Goal: Use online tool/utility: Utilize a website feature to perform a specific function

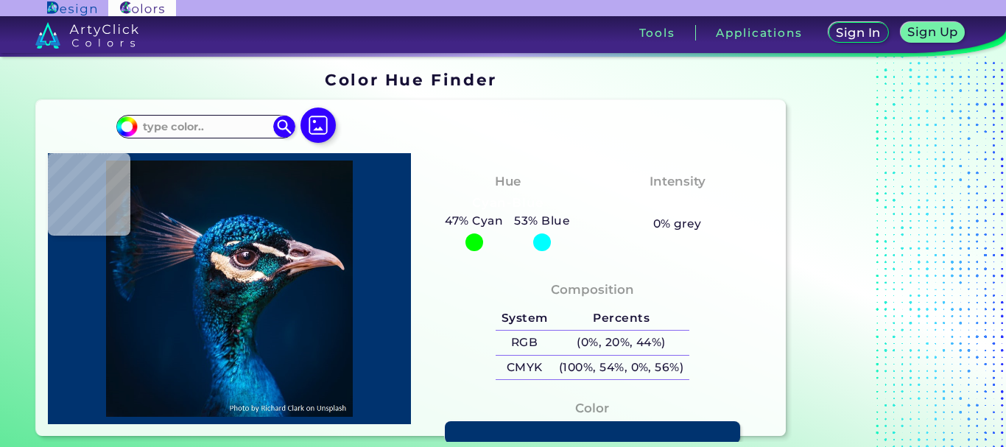
type input "#000000"
type input "#03111c"
type input "#03111C"
type input "#05121b"
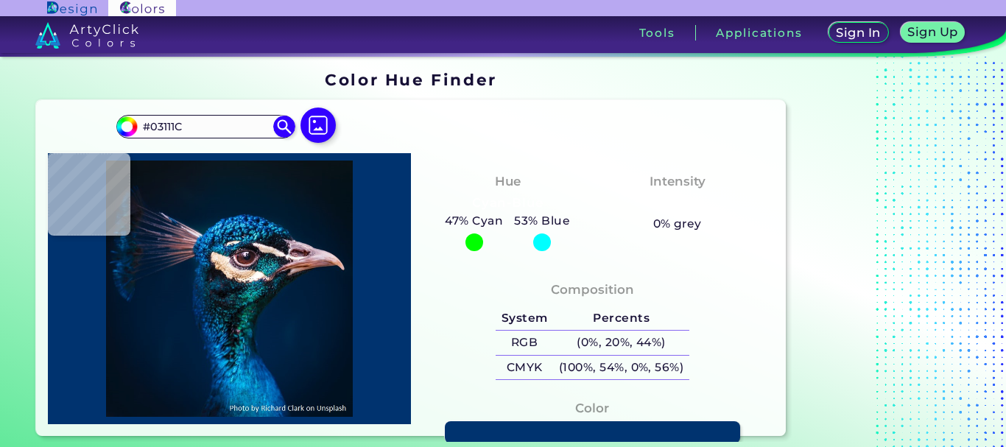
type input "#05121B"
type input "#05111d"
type input "#05111D"
type input "#081420"
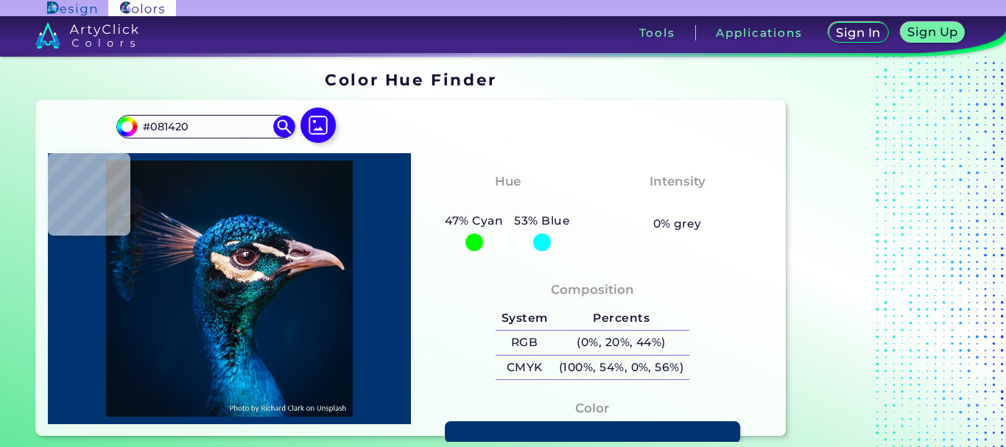
type input "#07151e"
type input "#07151E"
type input "#08141d"
type input "#08141D"
type input "#0a141e"
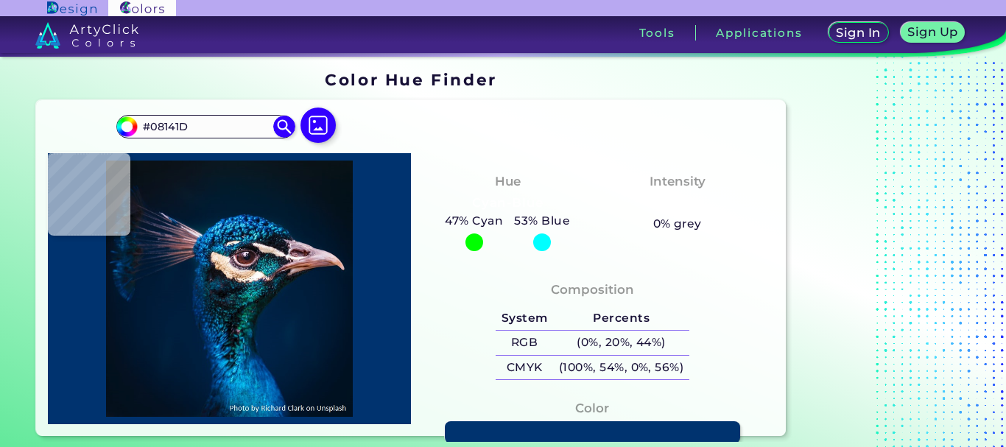
type input "#0A141E"
type input "#0b151f"
type input "#0B151F"
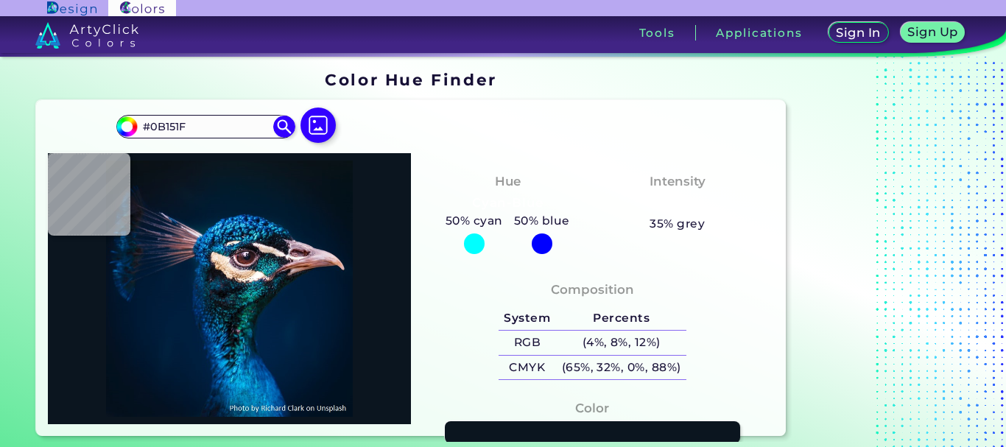
type input "#0a141e"
type input "#0A141E"
type input "#08151e"
type input "#08151E"
type input "#09161f"
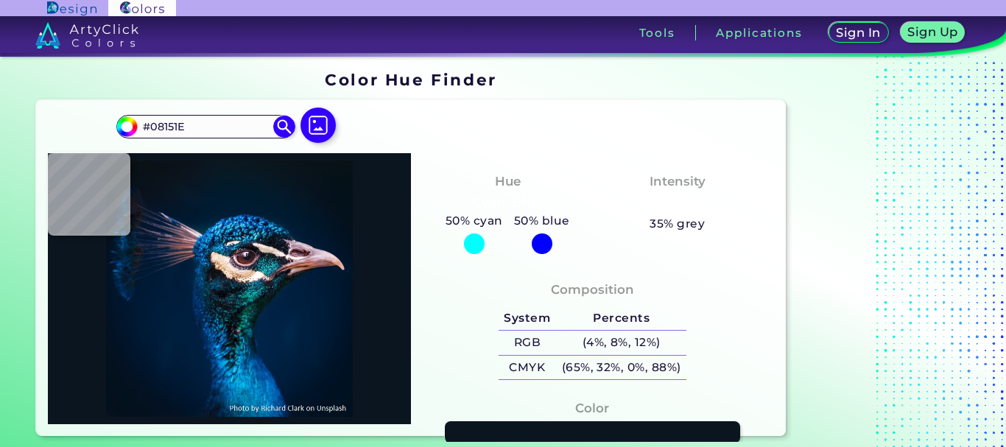
type input "#09161F"
type input "#08151d"
type input "#08151D"
type input "#0a141d"
type input "#0A141D"
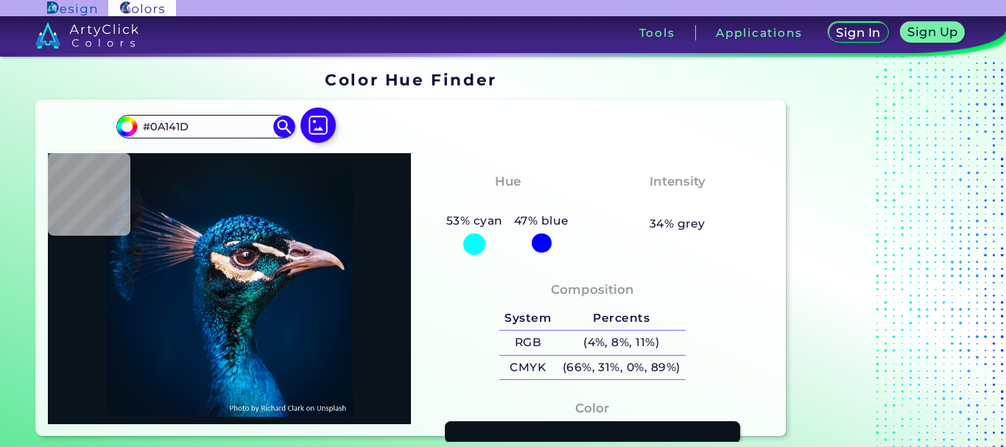
type input "#0a151b"
type input "#0A151B"
type input "#0b151e"
drag, startPoint x: 194, startPoint y: 123, endPoint x: 152, endPoint y: 117, distance: 42.4
click at [152, 117] on input "#0B151E" at bounding box center [206, 126] width 137 height 20
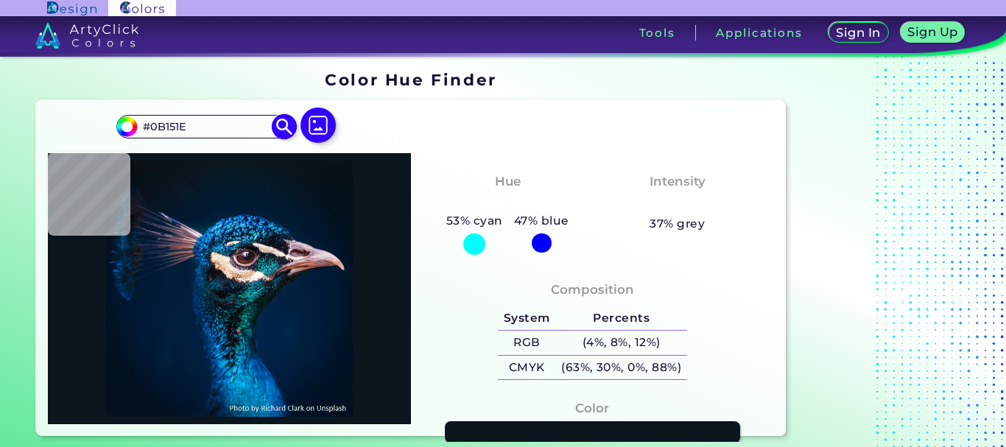
paste input "#EB4C42"
drag, startPoint x: 279, startPoint y: 130, endPoint x: 637, endPoint y: 65, distance: 363.8
click at [279, 130] on img at bounding box center [284, 127] width 22 height 22
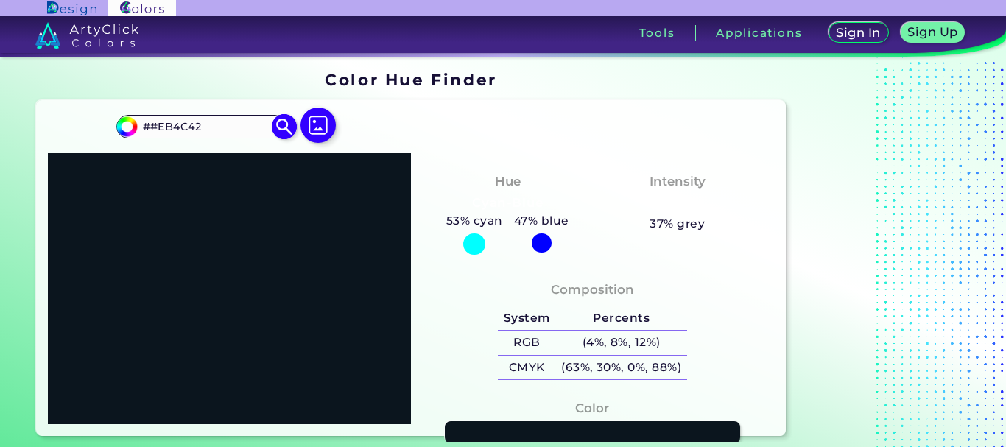
click at [158, 126] on input "##EB4C42" at bounding box center [206, 126] width 137 height 20
type input "#EB4C42"
type input "#eb4c42"
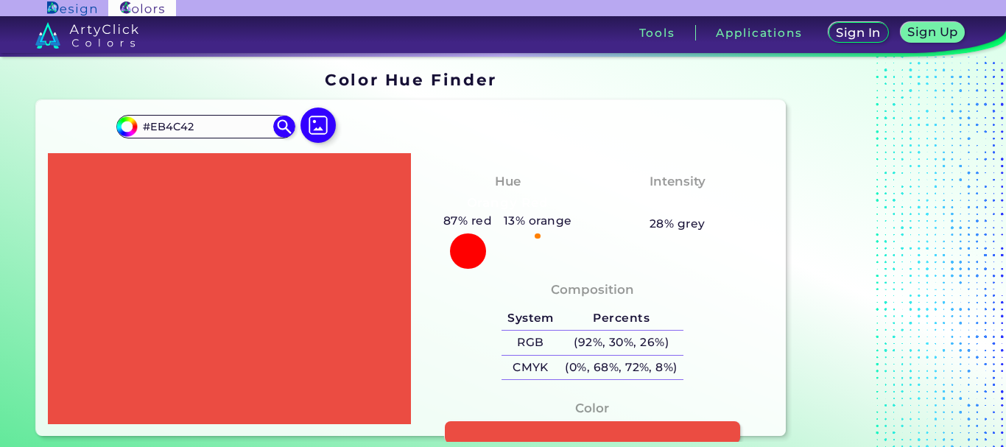
click at [470, 244] on div at bounding box center [468, 251] width 36 height 36
click at [540, 428] on link at bounding box center [592, 432] width 298 height 23
click at [0, 145] on section "Color Hue Finder Color Hue Finder #eb4c42 #EB4C42 Acadia ◉ Acid Green ◉ Aero Bl…" at bounding box center [503, 254] width 1006 height 394
drag, startPoint x: 152, startPoint y: 130, endPoint x: 244, endPoint y: 130, distance: 92.8
click at [244, 130] on input "#EB4C42" at bounding box center [206, 126] width 137 height 20
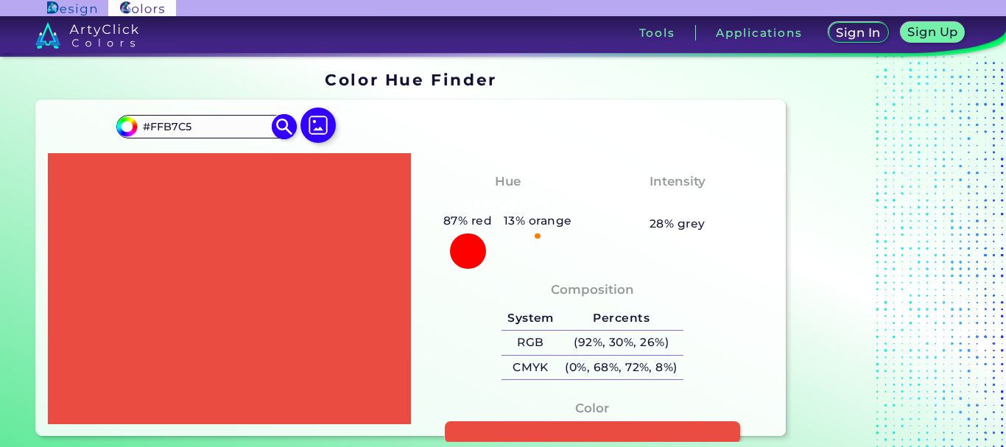
type input "#FFB7C5"
type input "#ffb7c5"
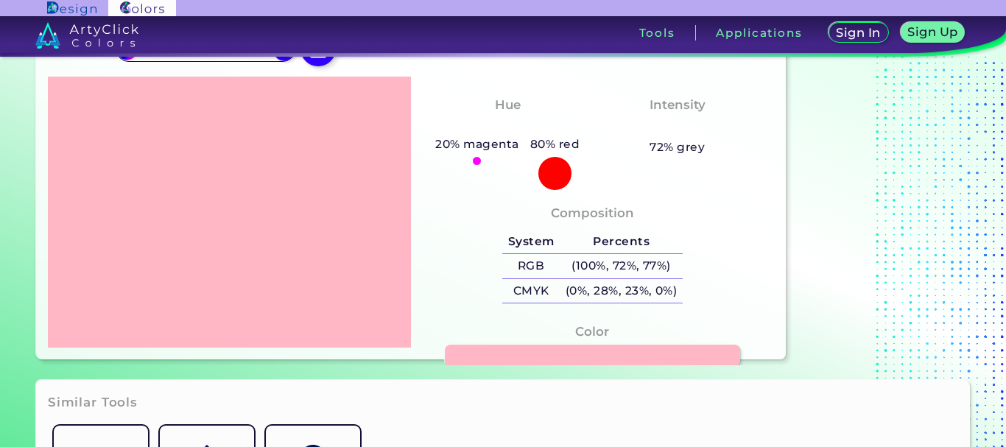
scroll to position [147, 0]
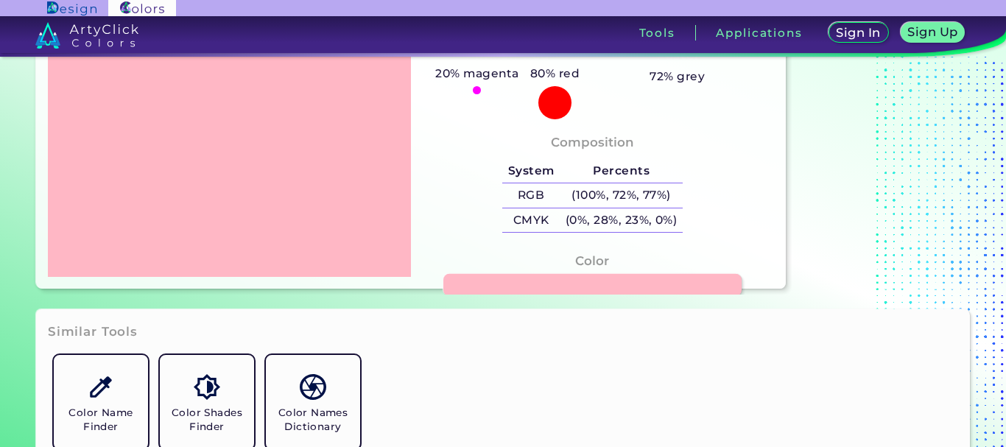
click at [474, 280] on link at bounding box center [592, 285] width 298 height 23
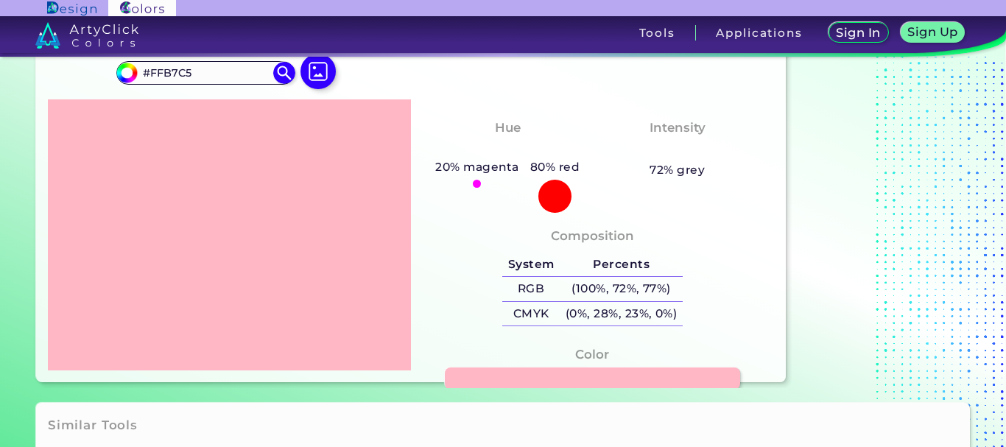
scroll to position [0, 0]
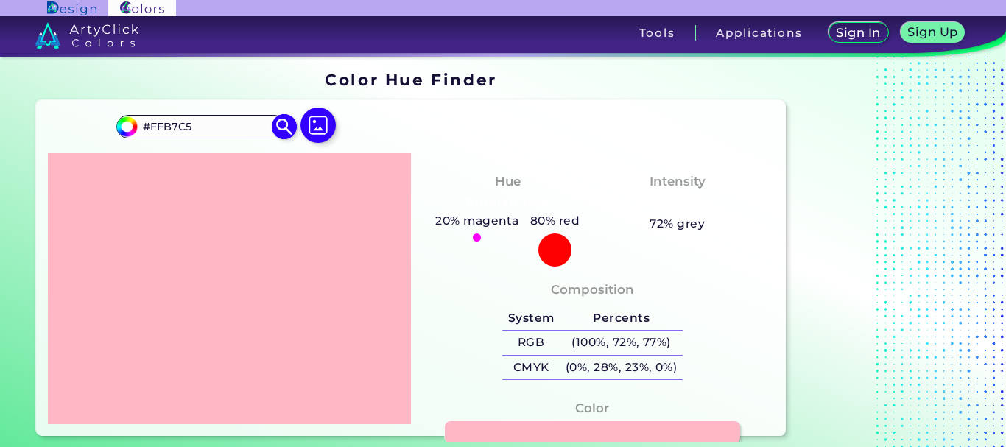
drag, startPoint x: 216, startPoint y: 128, endPoint x: 152, endPoint y: 130, distance: 64.1
click at [152, 130] on input "#FFB7C5" at bounding box center [206, 126] width 137 height 20
paste input "B76E79"
type input "#B76E79"
click at [280, 122] on img at bounding box center [285, 126] width 26 height 26
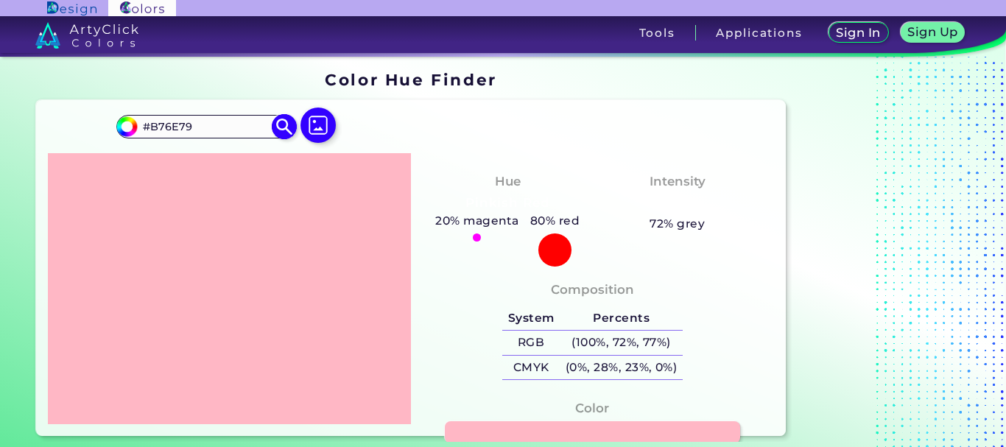
type input "#b76e79"
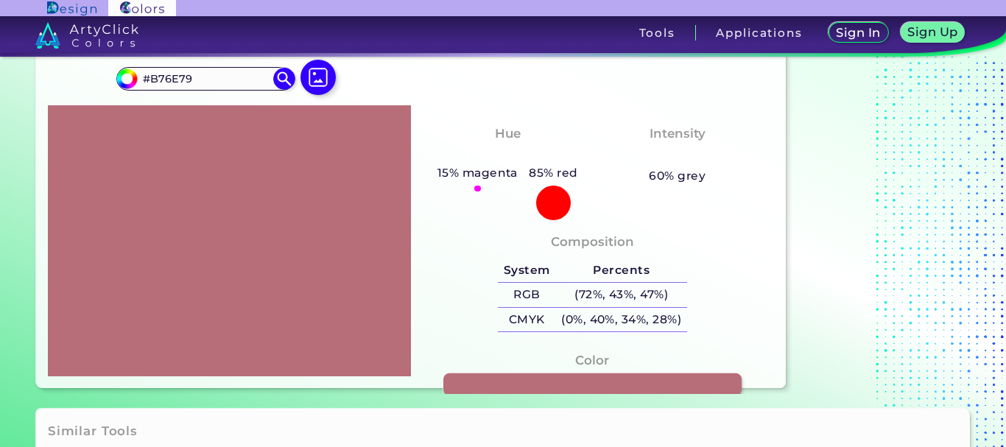
scroll to position [74, 0]
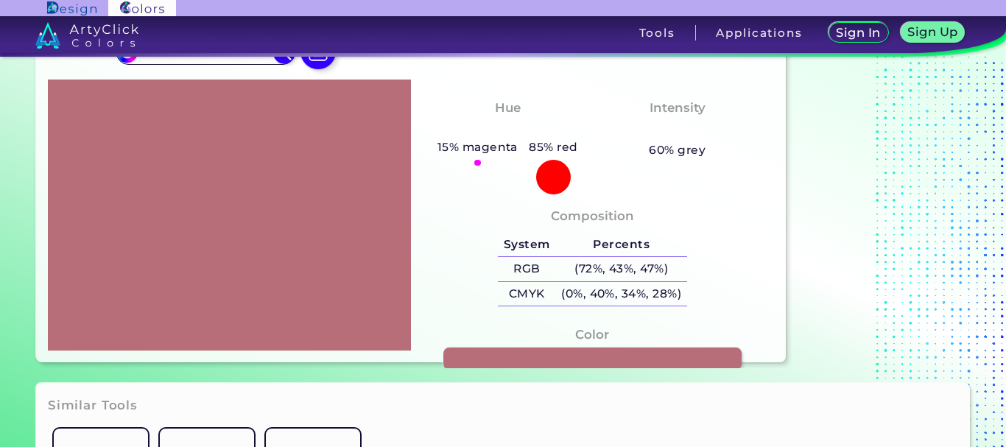
click at [487, 357] on link at bounding box center [592, 358] width 298 height 23
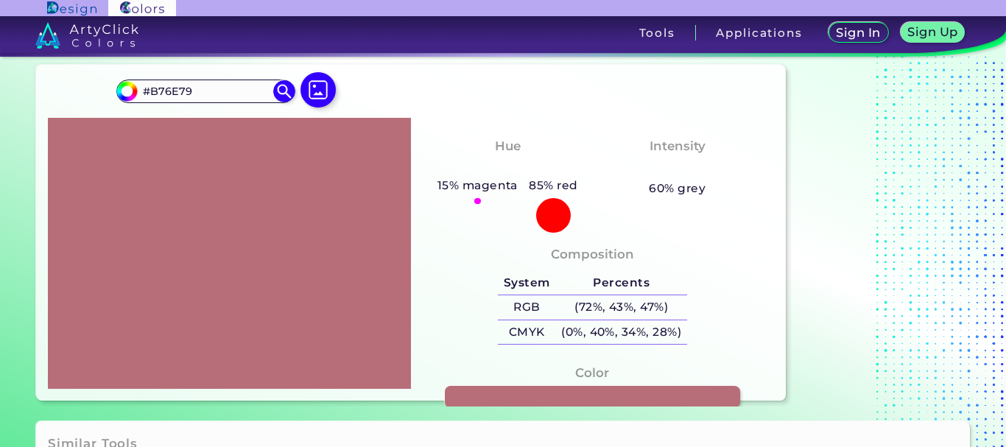
scroll to position [0, 0]
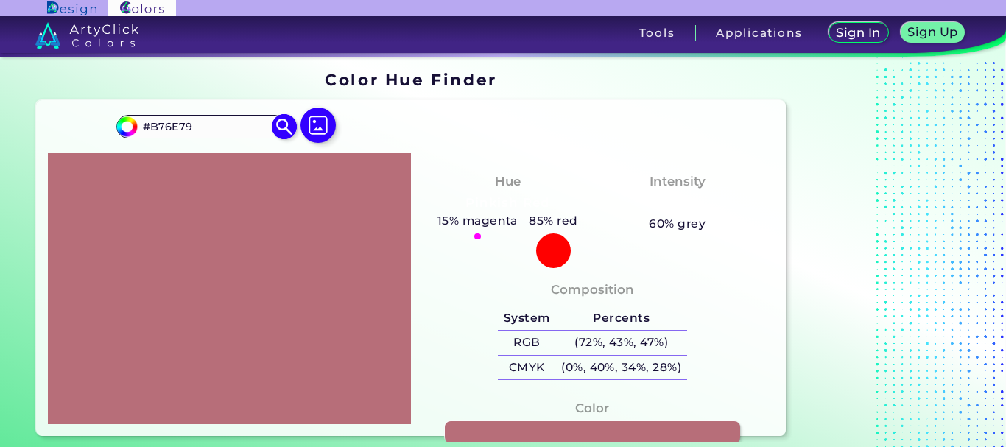
drag, startPoint x: 151, startPoint y: 123, endPoint x: 208, endPoint y: 123, distance: 56.7
click at [208, 123] on input "#B76E79" at bounding box center [206, 126] width 137 height 20
paste input "E0BFB8"
type input "#E0BFB8"
click at [280, 130] on img at bounding box center [285, 126] width 26 height 26
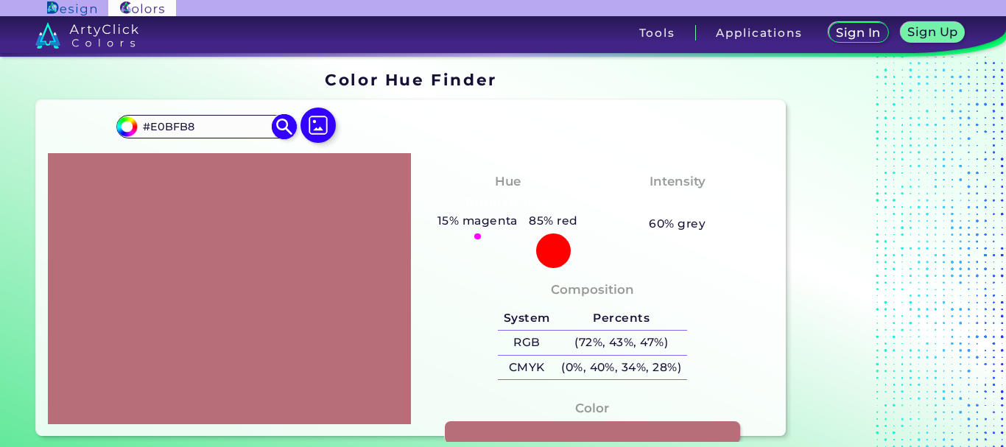
type input "#e0bfb8"
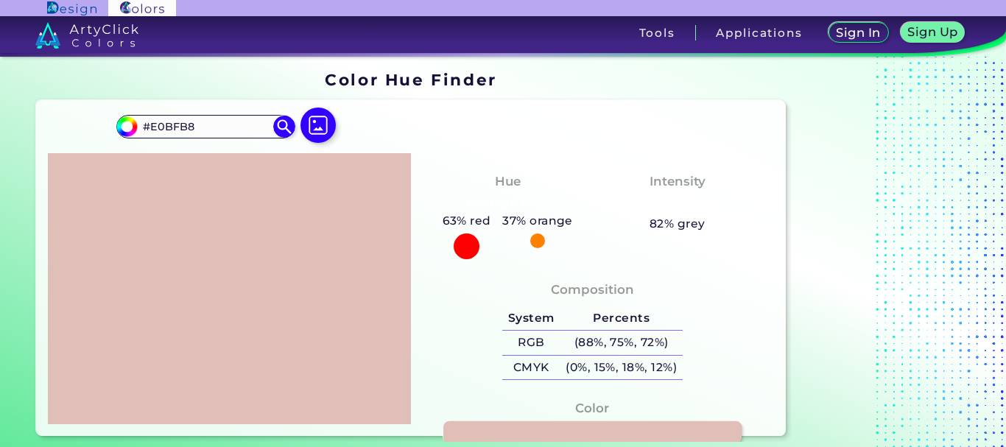
click at [498, 423] on link at bounding box center [592, 432] width 298 height 23
drag, startPoint x: 199, startPoint y: 130, endPoint x: 150, endPoint y: 121, distance: 49.4
click at [150, 121] on input "#E0BFB8" at bounding box center [206, 126] width 137 height 20
paste input "DEA193"
type input "#DEA193"
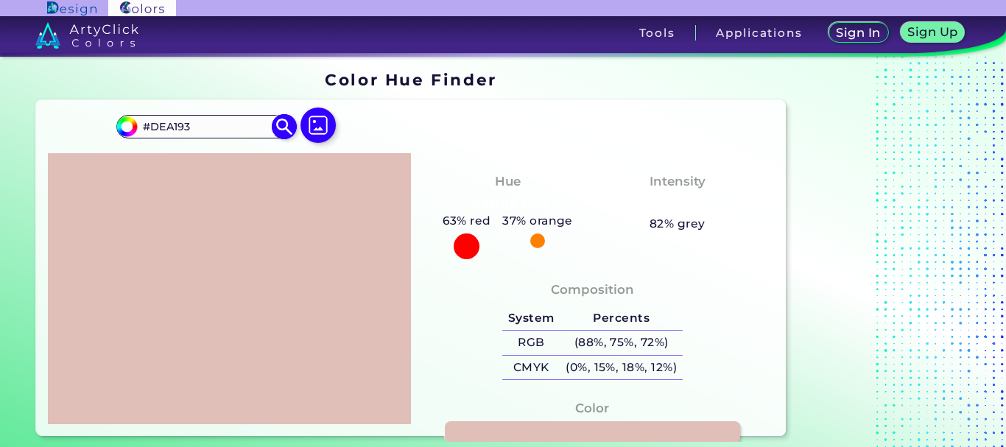
click at [287, 130] on img at bounding box center [285, 126] width 26 height 26
type input "#dea193"
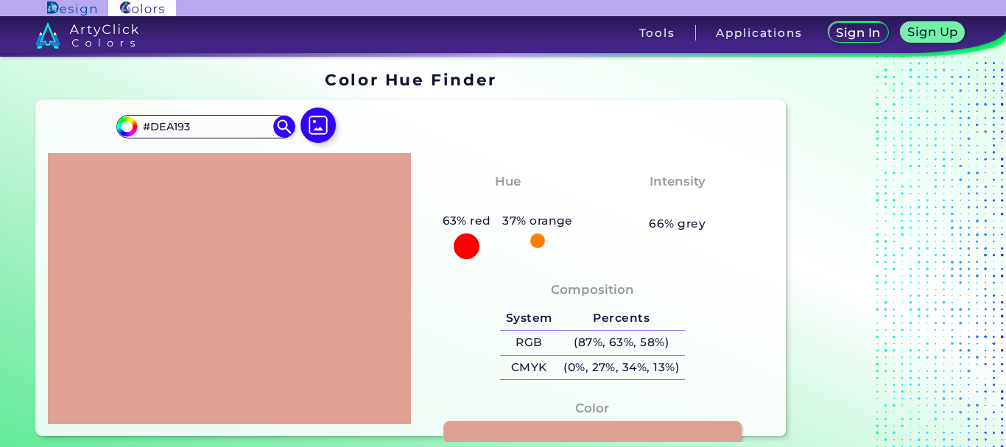
click at [478, 425] on link at bounding box center [592, 432] width 298 height 23
drag, startPoint x: 197, startPoint y: 127, endPoint x: 160, endPoint y: 126, distance: 37.6
click at [155, 124] on input "#DEA193" at bounding box center [206, 126] width 137 height 20
drag, startPoint x: 161, startPoint y: 126, endPoint x: 198, endPoint y: 129, distance: 36.9
click at [198, 129] on input "#DEA193" at bounding box center [206, 126] width 137 height 20
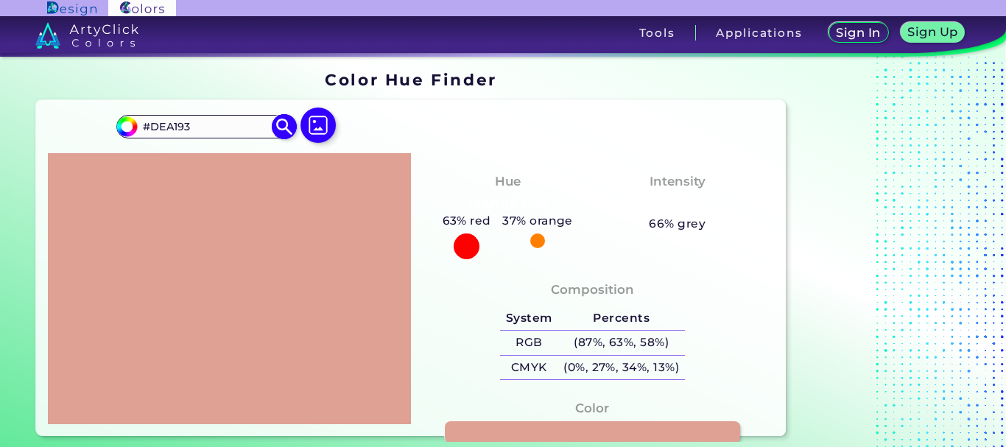
paste input "E6C7C2"
type input "#E6C7C2"
type input "#e6c7c2"
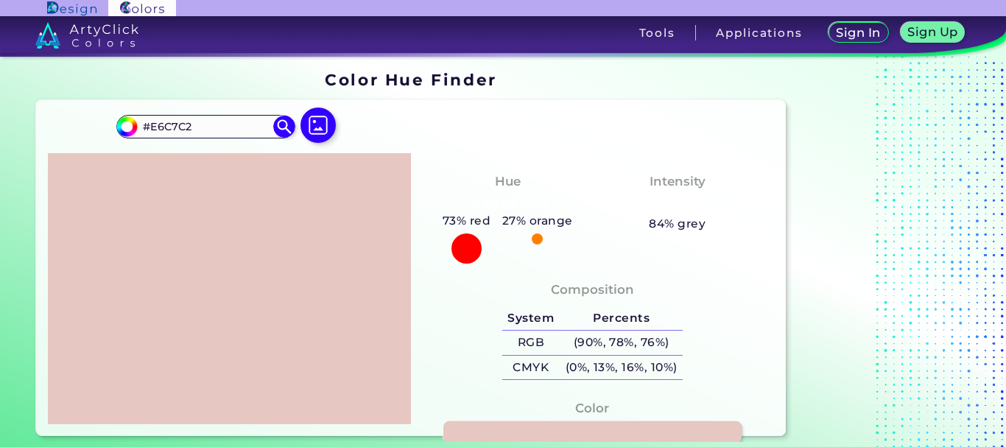
click at [518, 430] on link at bounding box center [592, 432] width 298 height 23
drag, startPoint x: 201, startPoint y: 119, endPoint x: 151, endPoint y: 125, distance: 50.4
click at [151, 125] on input "#E6C7C2" at bounding box center [206, 126] width 137 height 20
paste input "CC5C0"
type input "#ECC5C0"
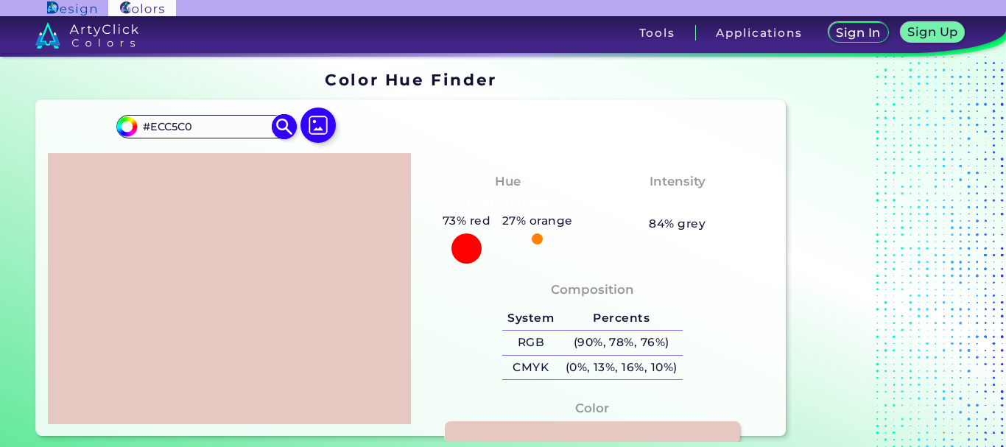
click at [278, 127] on img at bounding box center [285, 126] width 26 height 26
type input "#ecc5c0"
click at [497, 434] on link at bounding box center [592, 432] width 298 height 23
drag, startPoint x: 215, startPoint y: 122, endPoint x: 153, endPoint y: 126, distance: 62.0
click at [153, 126] on input "#ECC5C0" at bounding box center [206, 126] width 137 height 20
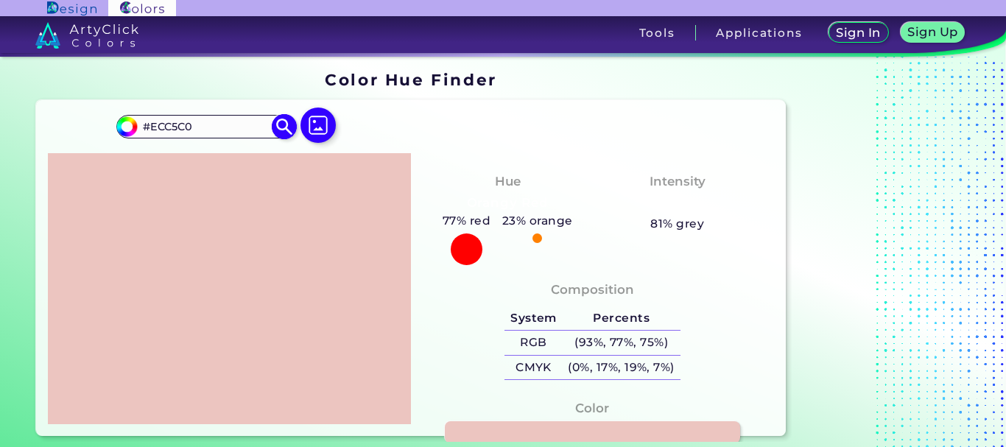
paste input "F98B88"
type input "#F98B88"
type input "#f98b88"
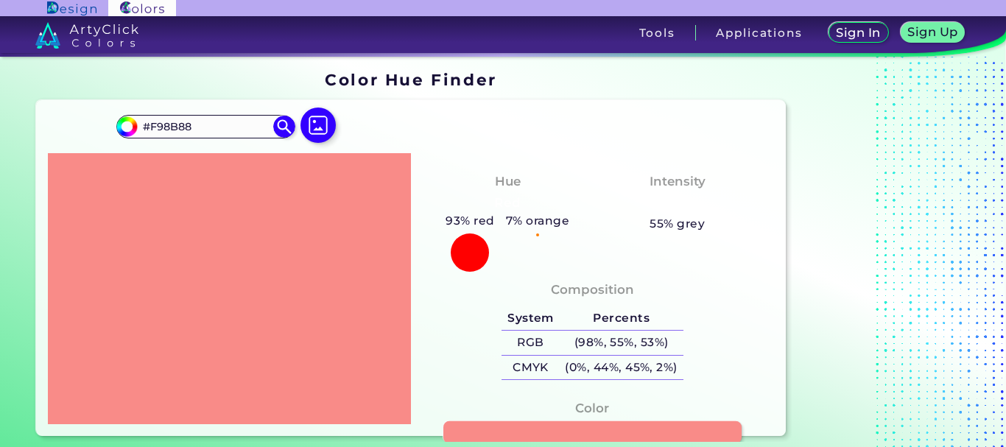
click at [571, 436] on link at bounding box center [592, 432] width 298 height 23
click at [222, 121] on input "#F98B88" at bounding box center [206, 126] width 137 height 20
click at [280, 127] on img at bounding box center [285, 126] width 26 height 26
click at [505, 431] on link at bounding box center [592, 432] width 298 height 23
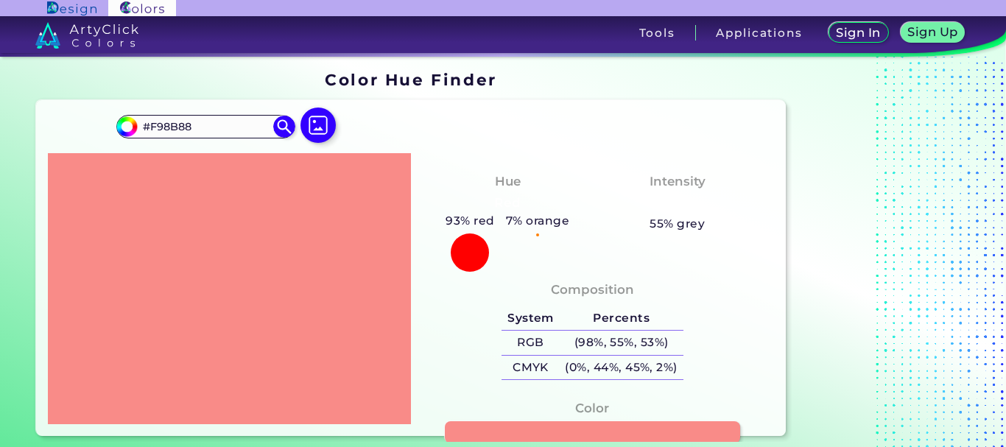
click at [0, 188] on section "Color Hue Finder Color Hue Finder #f98b88 #F98B88 Acadia ◉ Acid Green ◉ Aero Bl…" at bounding box center [503, 254] width 1006 height 394
drag, startPoint x: 207, startPoint y: 125, endPoint x: 156, endPoint y: 139, distance: 52.7
click at [156, 139] on div "#f98b88 #F98B88 Acadia ◉ Acid Green ◉ Aero Blue ◉ Alabaster ◉ Albescent White ◉…" at bounding box center [228, 132] width 225 height 41
type input "#F4C3D7"
type input "#f4c3d7"
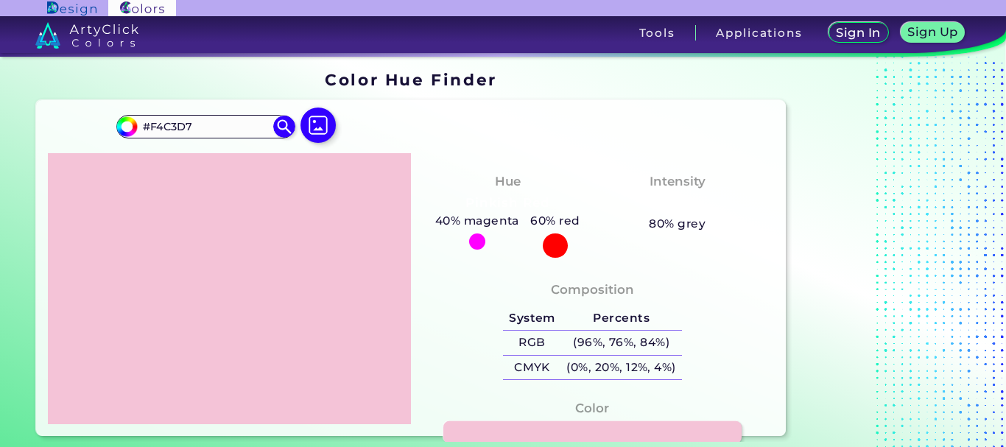
click at [614, 435] on link at bounding box center [592, 432] width 298 height 23
drag, startPoint x: 149, startPoint y: 124, endPoint x: 206, endPoint y: 124, distance: 56.7
click at [206, 124] on input "#F4C3D7" at bounding box center [206, 126] width 137 height 20
paste input "98B88"
type input "#F98B88"
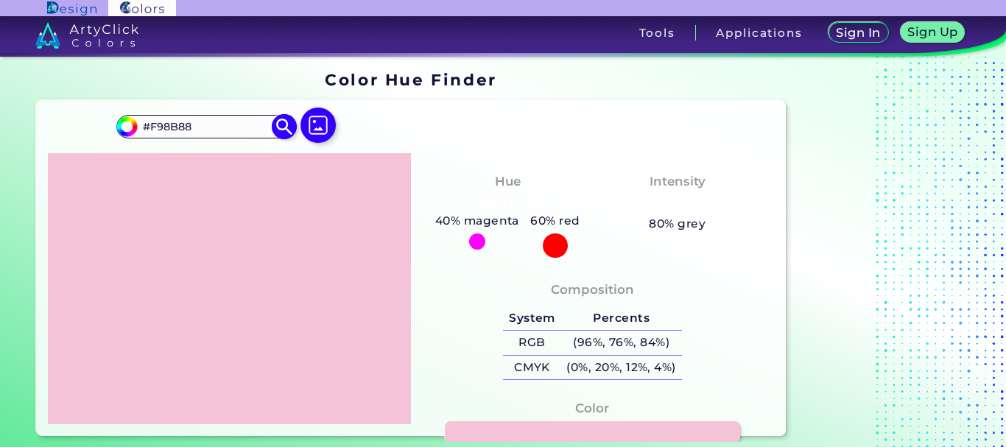
click at [272, 128] on img at bounding box center [285, 126] width 26 height 26
type input "#f98b88"
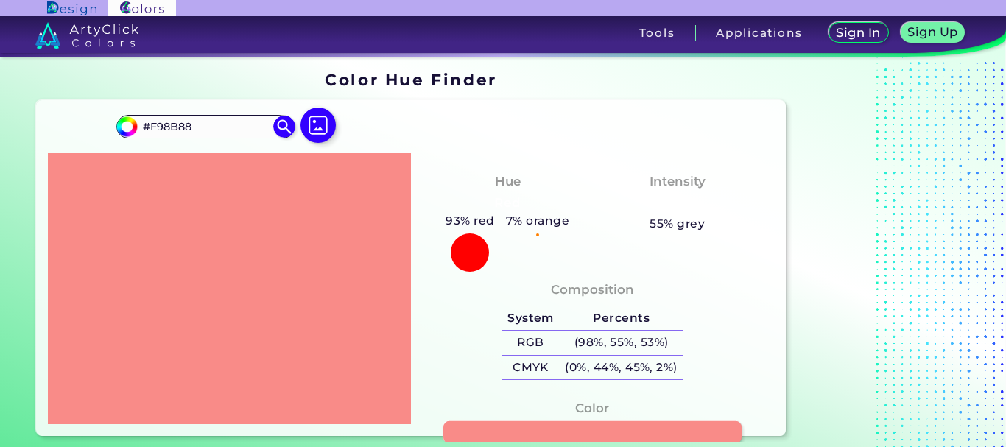
click at [458, 427] on link at bounding box center [592, 432] width 298 height 23
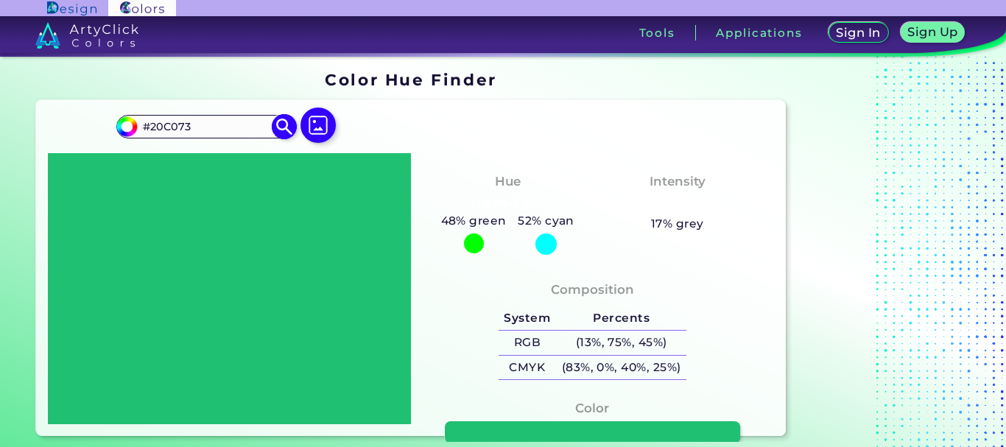
click at [192, 121] on input "#20C073" at bounding box center [206, 126] width 137 height 20
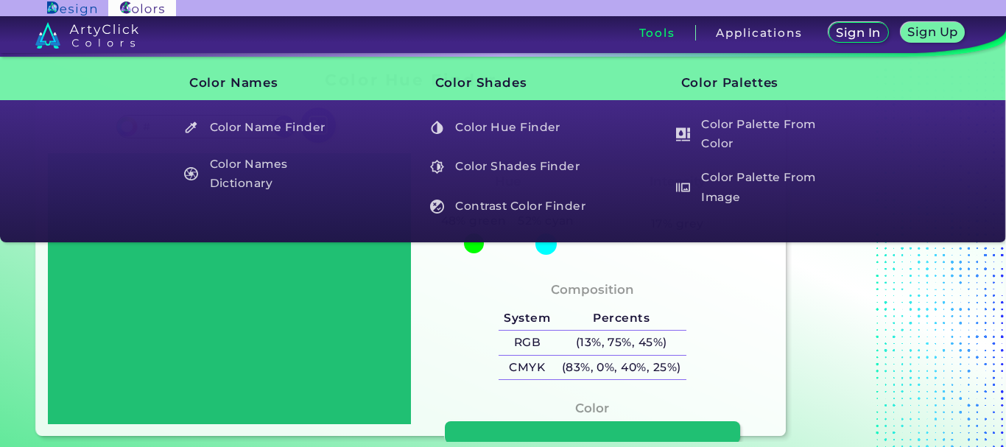
type input "#"
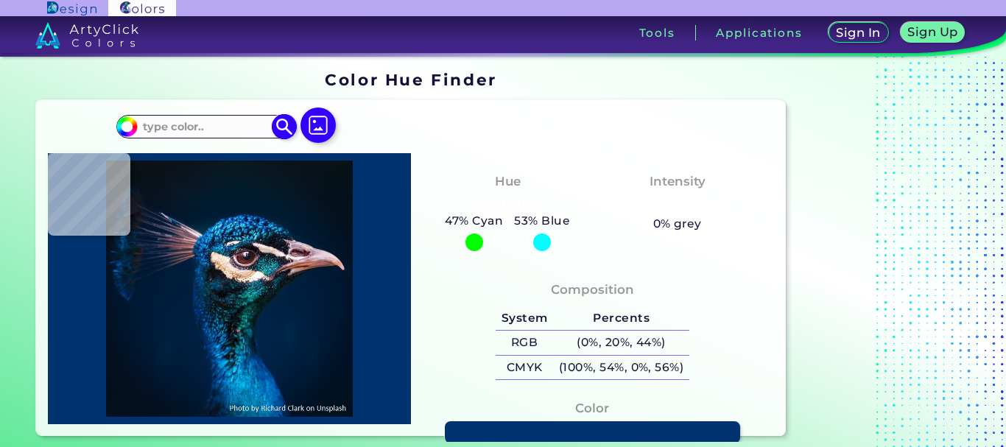
click at [230, 126] on input at bounding box center [206, 126] width 137 height 20
drag, startPoint x: 230, startPoint y: 126, endPoint x: 61, endPoint y: 93, distance: 171.7
click at [61, 94] on section "#00bfff Acadia ◉ Acid Green ◉ Aero Blue ◉ Alabaster ◉ Albescent White ◉ Algae ◉…" at bounding box center [410, 267] width 761 height 347
click at [278, 123] on img at bounding box center [285, 126] width 26 height 26
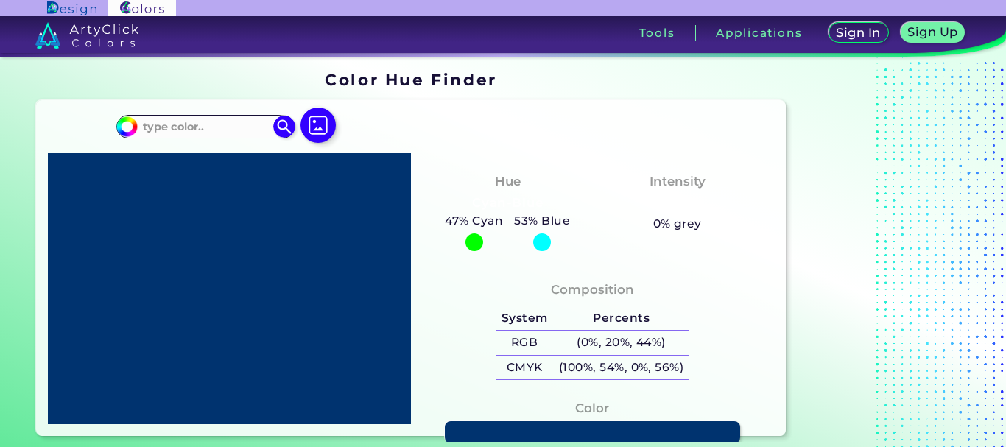
click at [293, 220] on div at bounding box center [229, 288] width 363 height 271
click at [210, 121] on input at bounding box center [206, 126] width 137 height 20
paste input "ff8b91"
type input "#FF8B91"
type input "#ff8b91"
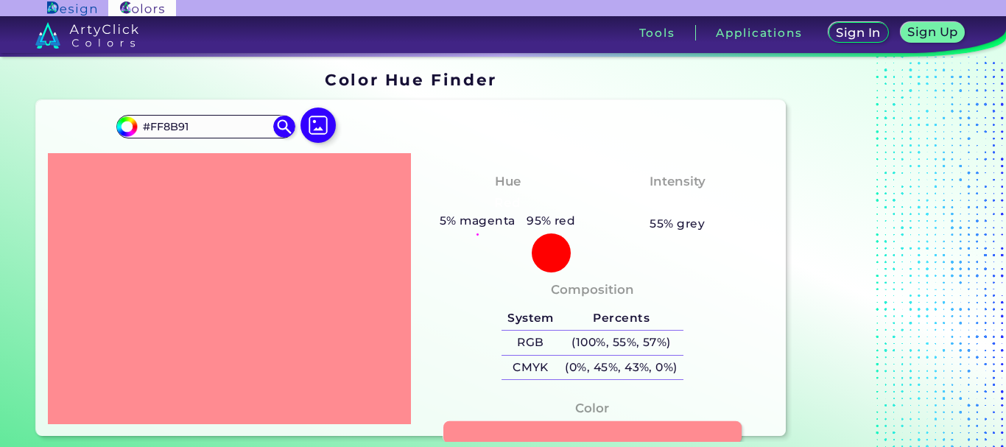
click at [478, 432] on link at bounding box center [592, 432] width 298 height 23
drag, startPoint x: 192, startPoint y: 127, endPoint x: 150, endPoint y: 125, distance: 42.0
click at [150, 125] on input "#FF8B91" at bounding box center [206, 126] width 137 height 20
paste input "7F50"
type input "#FF7F50"
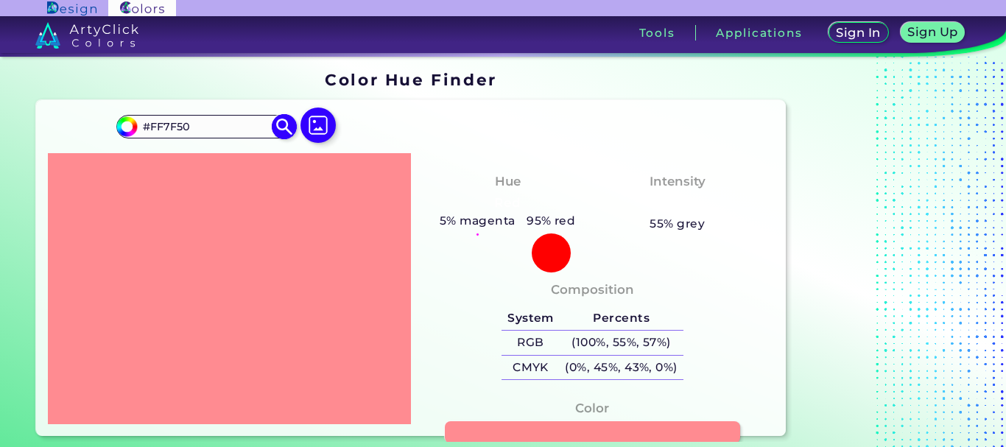
click at [280, 126] on img at bounding box center [285, 126] width 26 height 26
type input "#ff7f50"
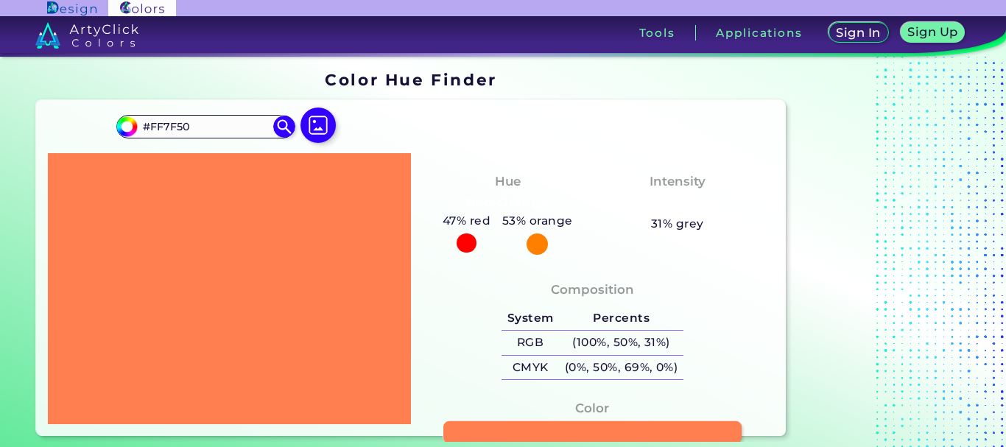
click at [551, 428] on link at bounding box center [592, 432] width 298 height 23
drag, startPoint x: 166, startPoint y: 127, endPoint x: 202, endPoint y: 127, distance: 36.1
click at [202, 127] on input "#FF7F50" at bounding box center [206, 126] width 137 height 20
paste input "8B91"
type input "#FF8B91"
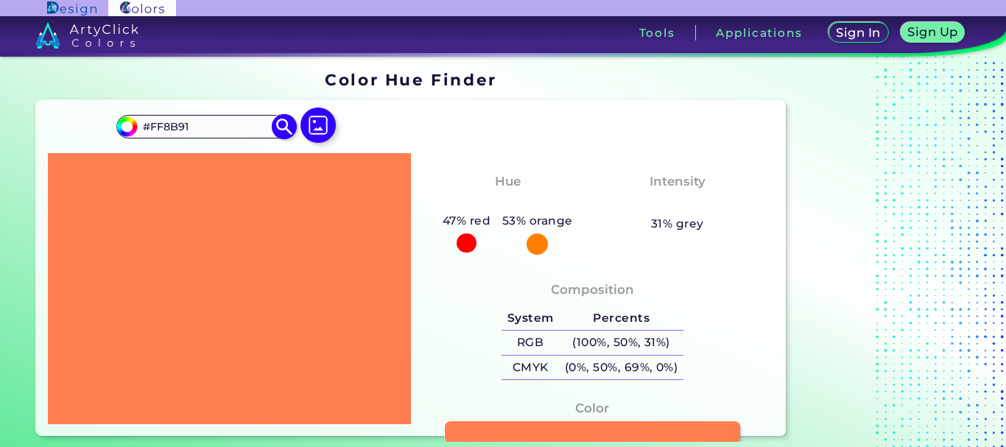
click at [277, 127] on img at bounding box center [285, 126] width 26 height 26
type input "#ff8b91"
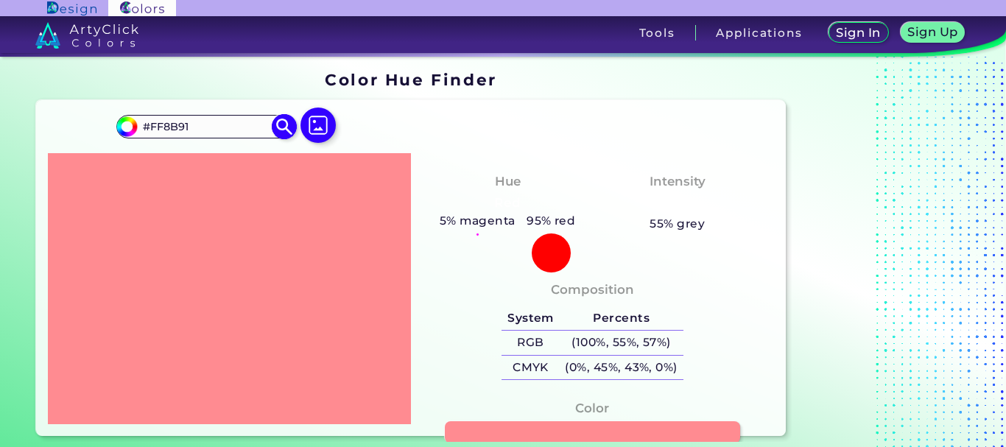
drag, startPoint x: 192, startPoint y: 126, endPoint x: 149, endPoint y: 132, distance: 43.1
click at [149, 132] on input "#FF8B91" at bounding box center [206, 126] width 137 height 20
paste input "6E90"
type input "#FF6E90"
click at [281, 126] on img at bounding box center [285, 126] width 26 height 26
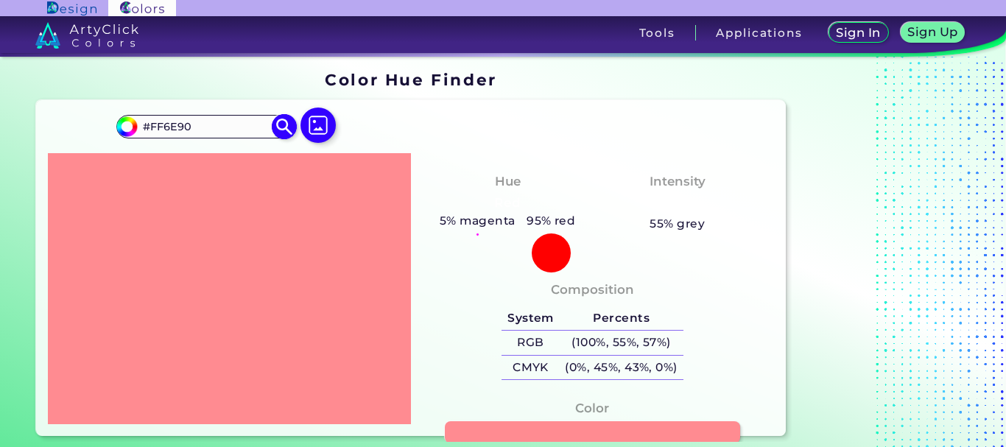
type input "#ff6e90"
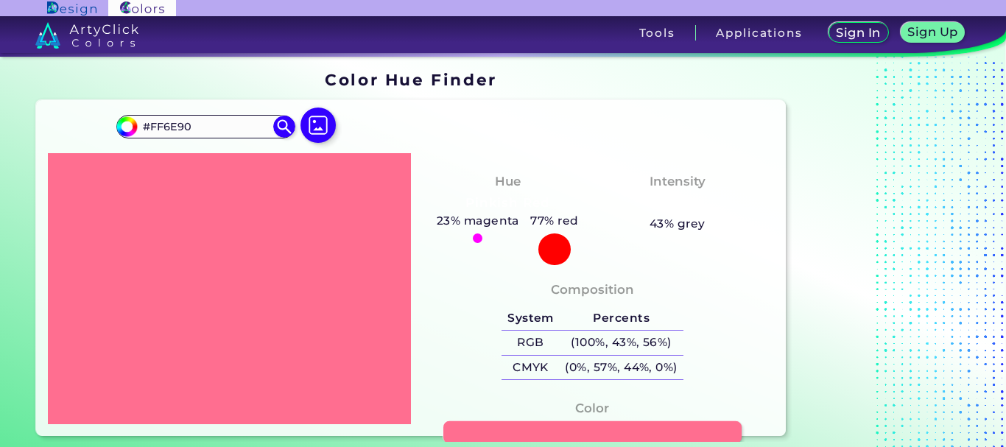
click at [484, 431] on link at bounding box center [592, 432] width 298 height 23
click at [216, 128] on input "#FF6E90" at bounding box center [206, 126] width 137 height 20
paste input "E37383"
type input "#E37383"
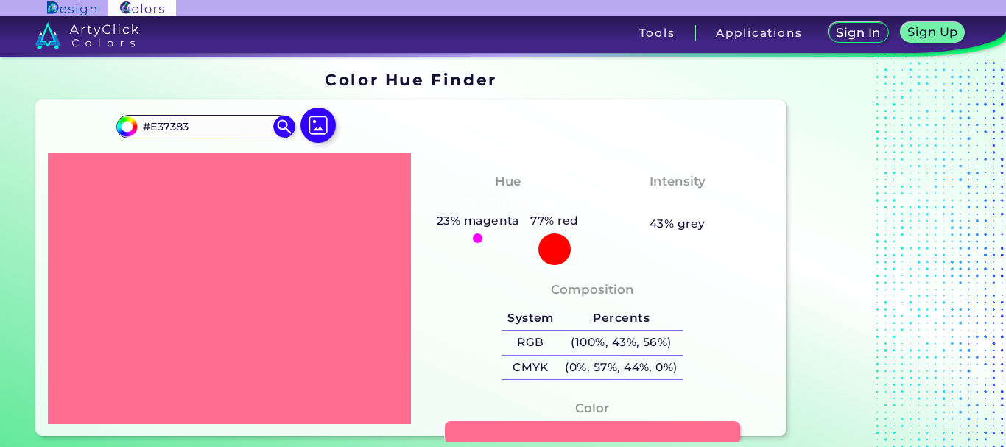
type input "#e37383"
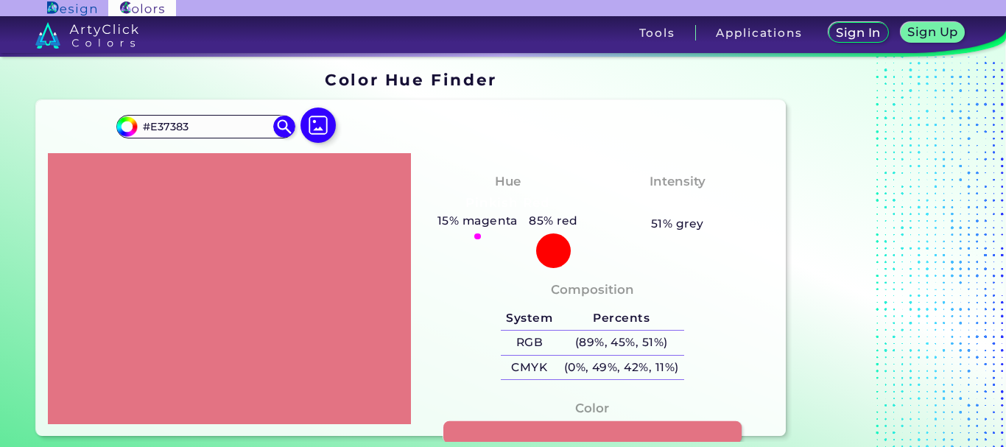
click at [457, 431] on link at bounding box center [592, 432] width 298 height 23
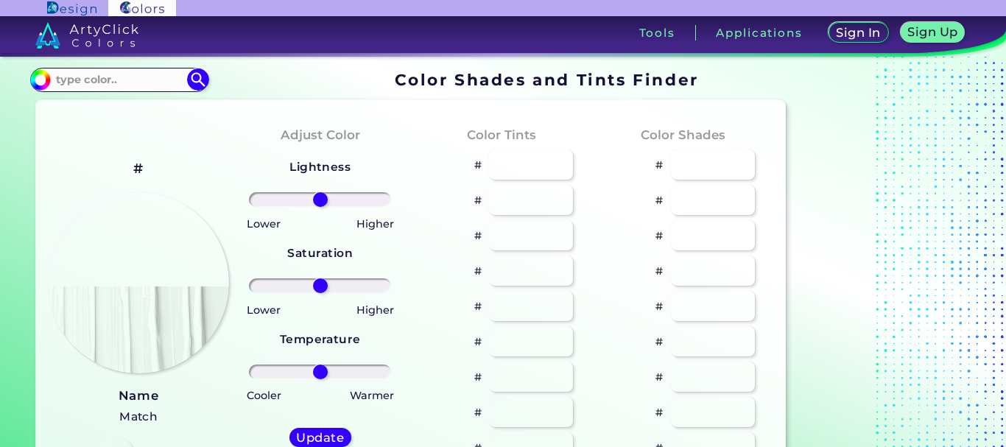
type input "#ff7f50"
